Goal: Task Accomplishment & Management: Use online tool/utility

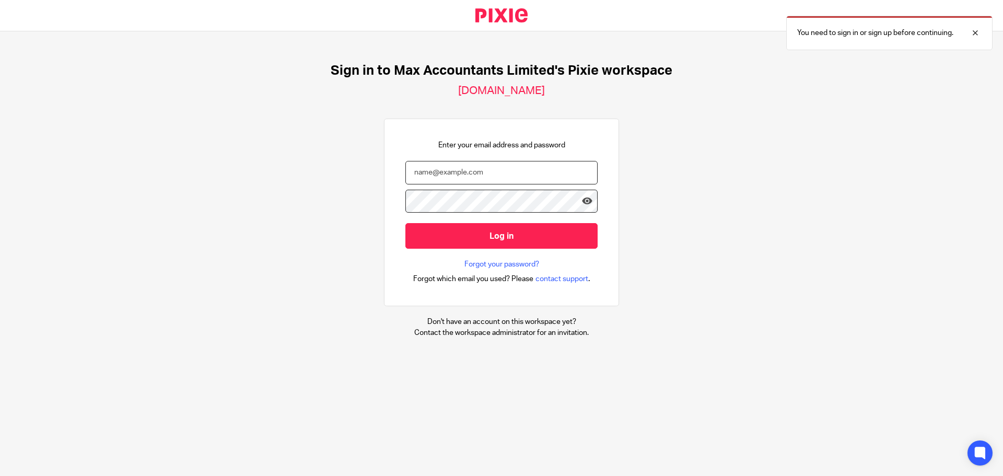
type input "[PERSON_NAME][EMAIL_ADDRESS][DOMAIN_NAME]"
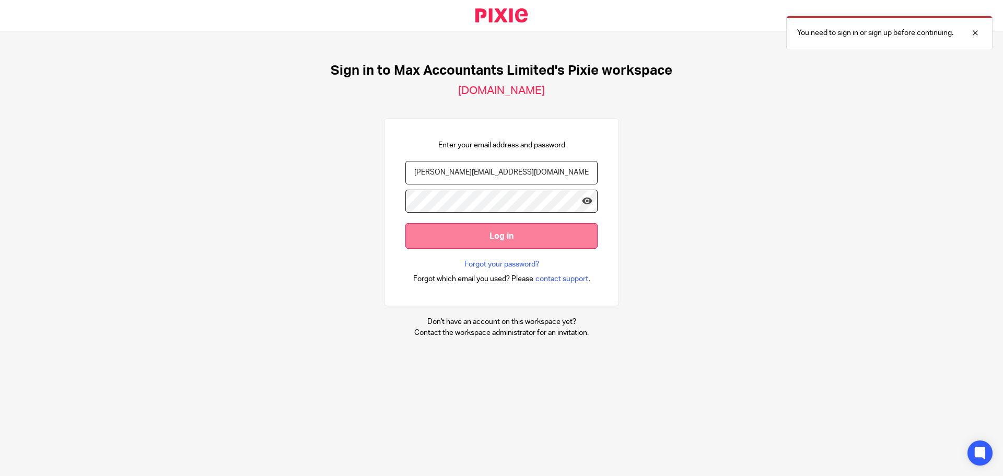
click at [459, 242] on input "Log in" at bounding box center [501, 236] width 192 height 26
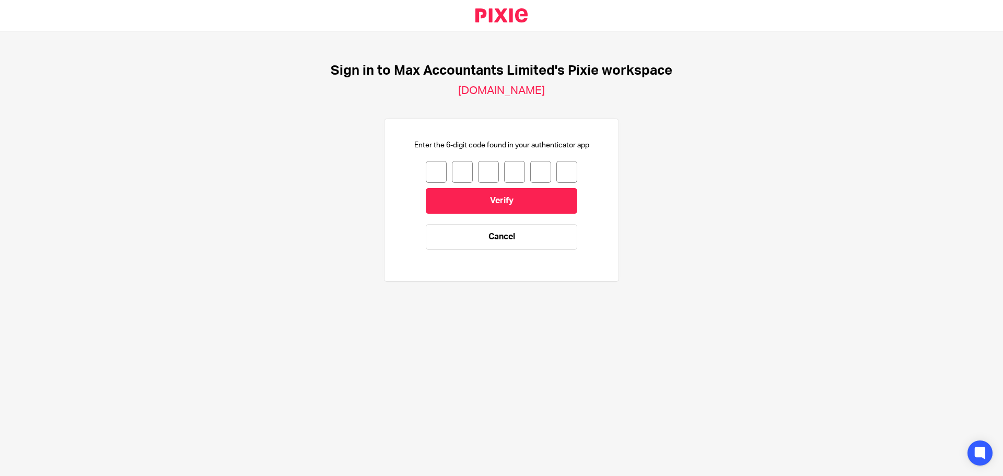
click at [418, 178] on div "Enter the 6-digit code found in your authenticator app Verify Cancel" at bounding box center [501, 200] width 192 height 120
type input "7"
type input "1"
type input "9"
type input "8"
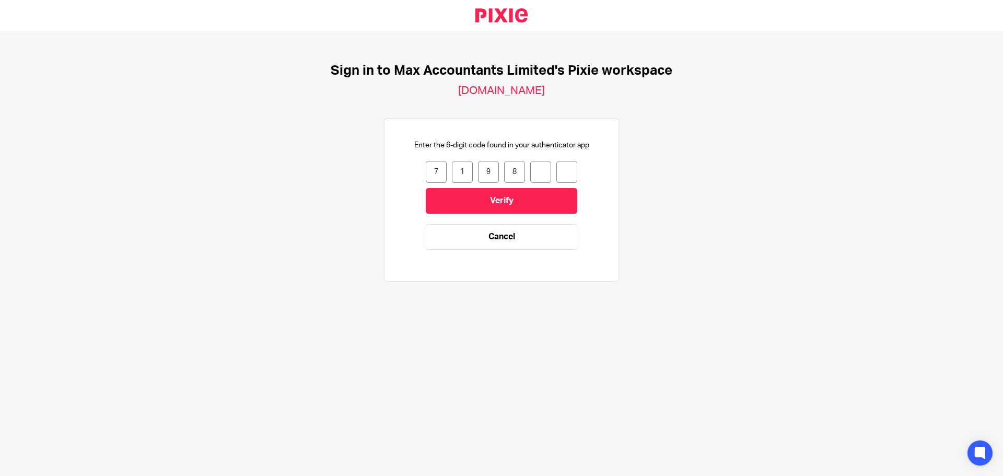
type input "4"
type input "2"
click at [498, 199] on input "Verify" at bounding box center [502, 201] width 152 height 26
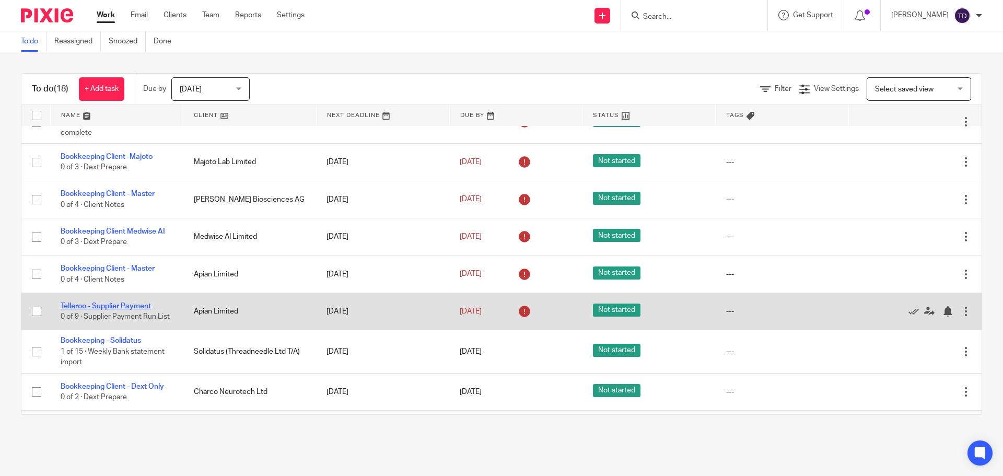
scroll to position [363, 0]
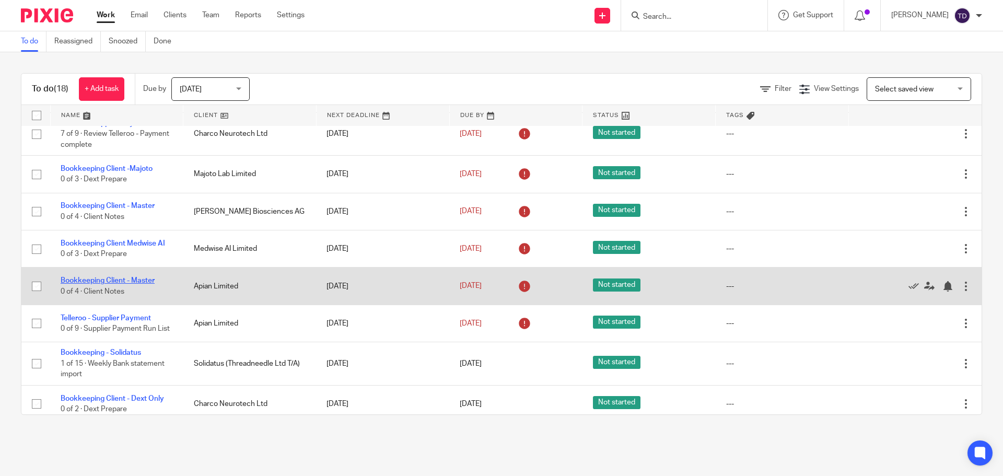
click at [97, 277] on link "Bookkeeping Client - Master" at bounding box center [108, 280] width 94 height 7
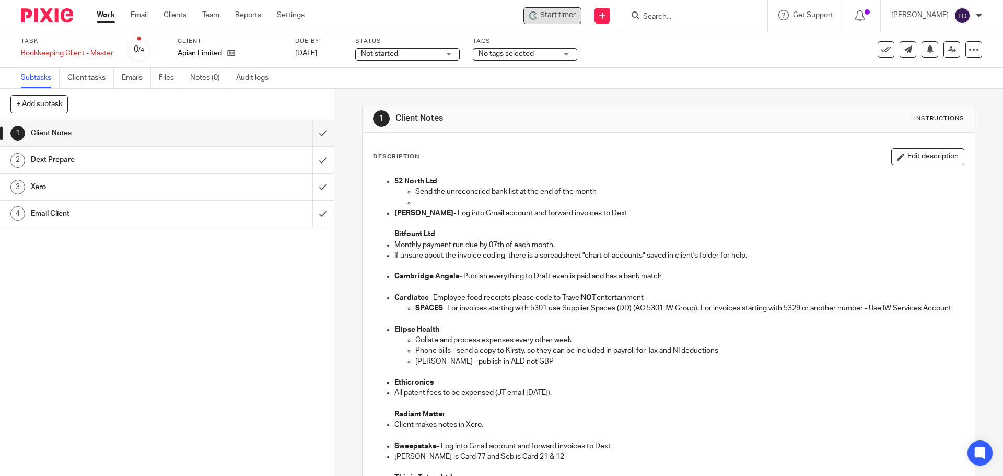
drag, startPoint x: 570, startPoint y: 21, endPoint x: 570, endPoint y: 15, distance: 6.8
click at [570, 15] on span "Start timer" at bounding box center [558, 15] width 36 height 11
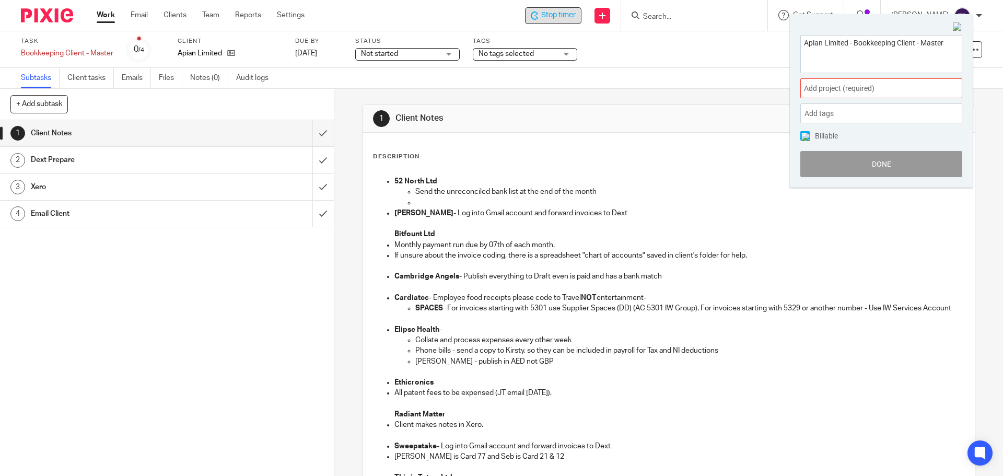
click at [851, 94] on span "Add project (required) :" at bounding box center [870, 88] width 132 height 11
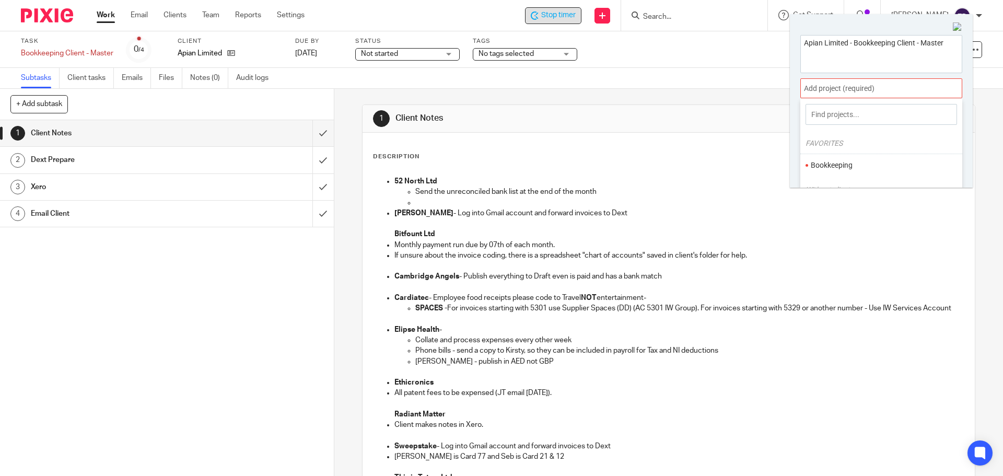
click at [854, 163] on li "Bookkeeping" at bounding box center [879, 165] width 136 height 11
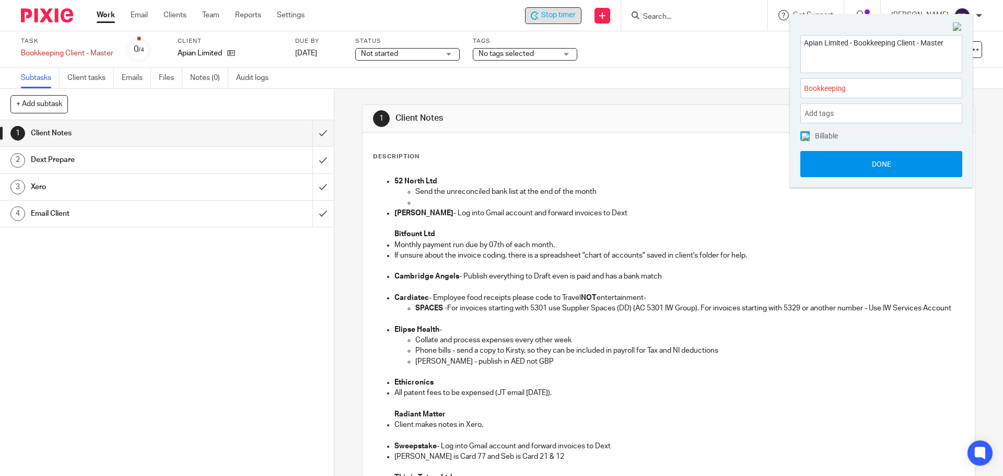
click at [855, 166] on button "Done" at bounding box center [881, 164] width 162 height 26
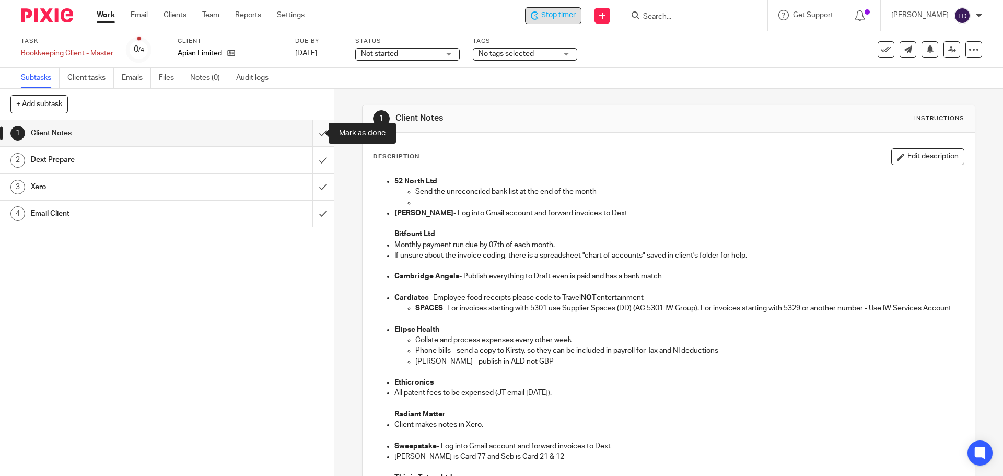
click at [312, 133] on input "submit" at bounding box center [167, 133] width 334 height 26
